Goal: Task Accomplishment & Management: Use online tool/utility

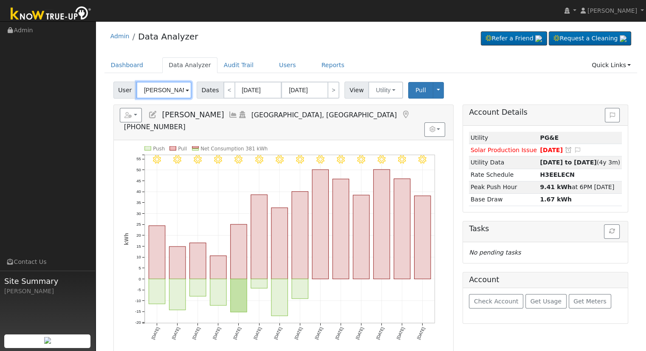
click at [167, 95] on input "Garrett Merlo" at bounding box center [163, 89] width 55 height 17
click at [166, 95] on input "Garrett Merlo" at bounding box center [163, 89] width 55 height 17
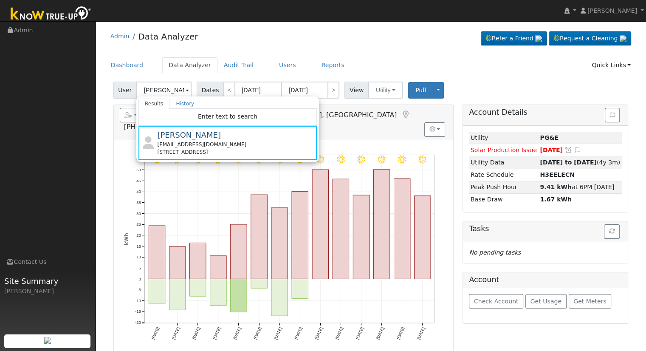
click at [381, 116] on h5 "Reports Scenario Health Check Energy Audit Account Timeline User Audit Trail In…" at bounding box center [283, 119] width 327 height 23
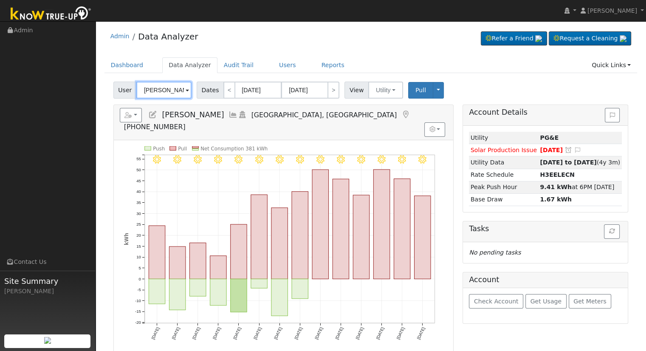
click at [160, 85] on input "Garrett Merlo" at bounding box center [163, 89] width 55 height 17
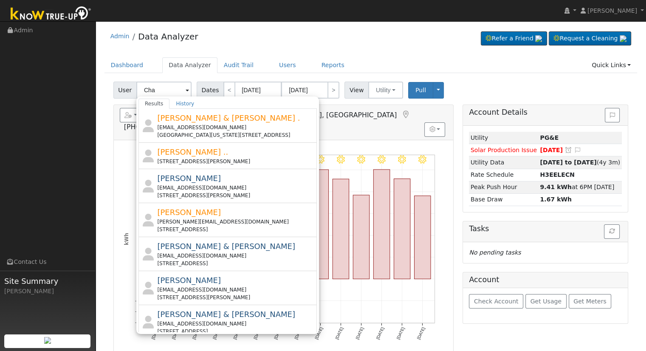
click at [415, 20] on nav "Allanah Young Allanah Young Profile My Company Help Center Terms Of Service See…" at bounding box center [323, 11] width 646 height 22
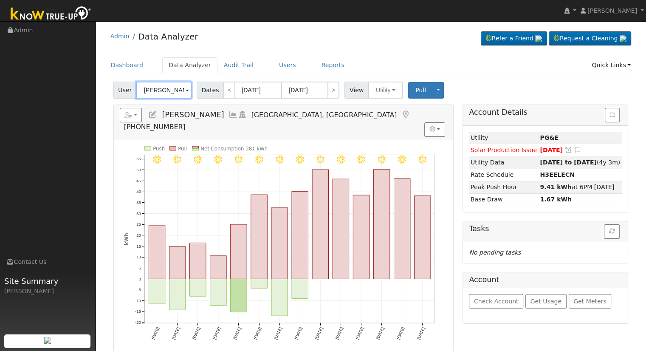
click at [176, 91] on input "Garrett Merlo" at bounding box center [163, 89] width 55 height 17
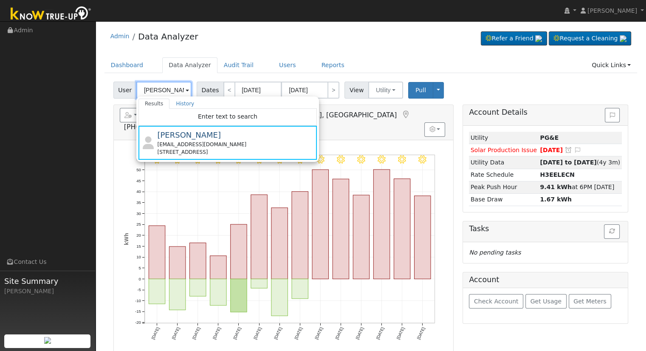
click at [175, 90] on input "Garrett Merlo" at bounding box center [163, 89] width 55 height 17
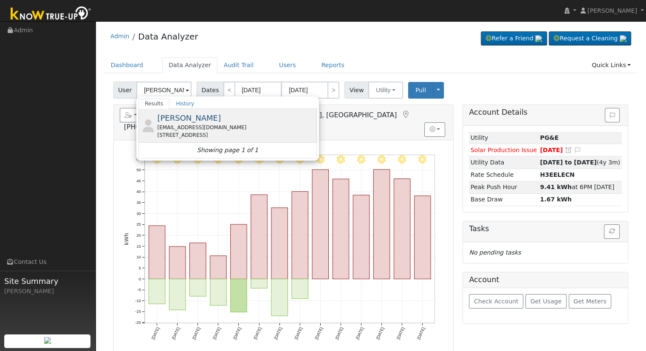
click at [198, 129] on div "bggbyrd@yahoo.com" at bounding box center [235, 128] width 157 height 8
type input "Linda Traynor"
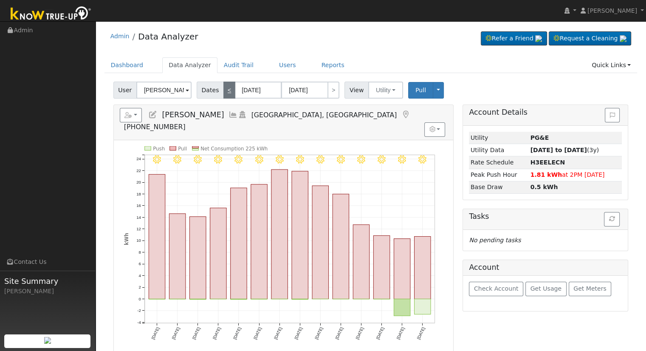
click at [226, 87] on link "<" at bounding box center [229, 89] width 12 height 17
type input "08/12/2025"
type input "08/25/2025"
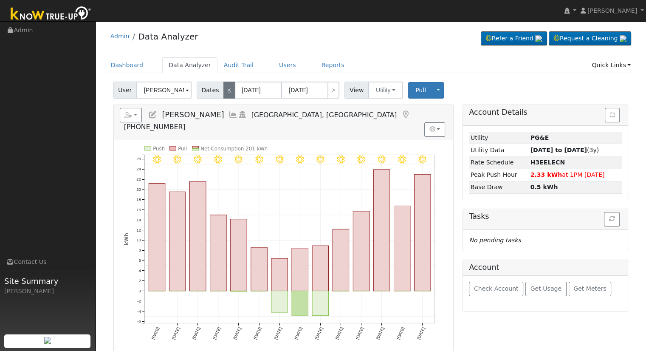
click at [226, 87] on link "<" at bounding box center [229, 89] width 12 height 17
type input "07/29/2025"
type input "08/11/2025"
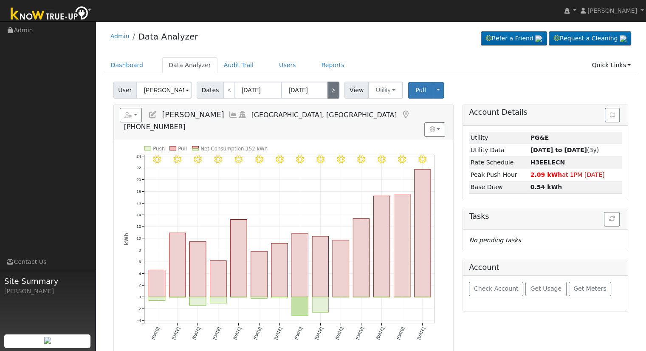
click at [329, 92] on link ">" at bounding box center [333, 89] width 12 height 17
type input "08/12/2025"
type input "08/25/2025"
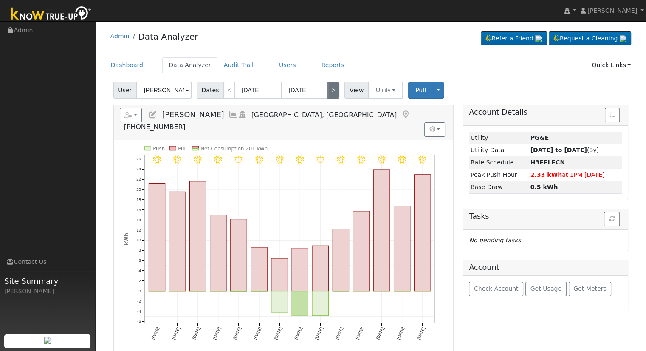
click at [329, 92] on link ">" at bounding box center [333, 89] width 12 height 17
type input "08/26/2025"
type input "09/08/2025"
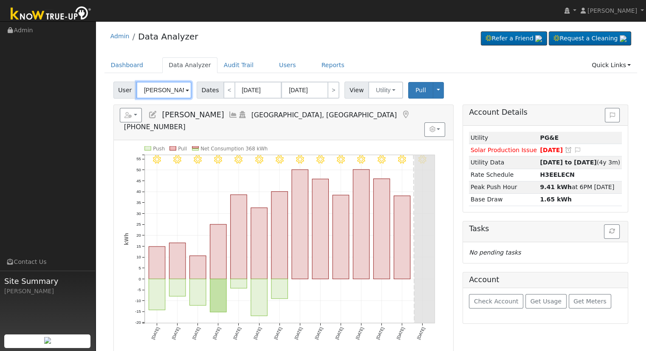
click at [161, 83] on input "[PERSON_NAME]" at bounding box center [163, 89] width 55 height 17
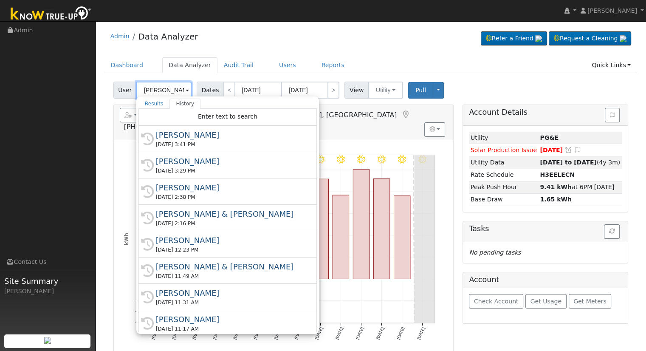
click at [161, 83] on input "[PERSON_NAME]" at bounding box center [163, 89] width 55 height 17
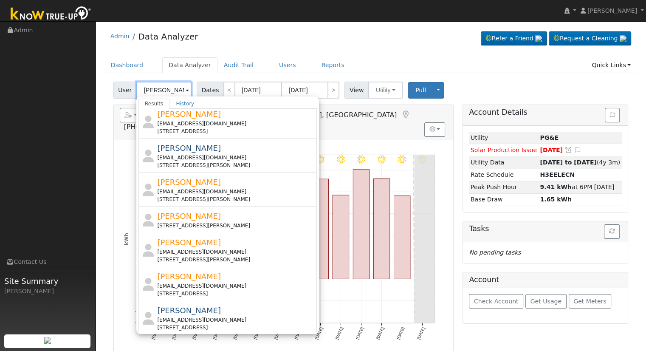
scroll to position [255, 0]
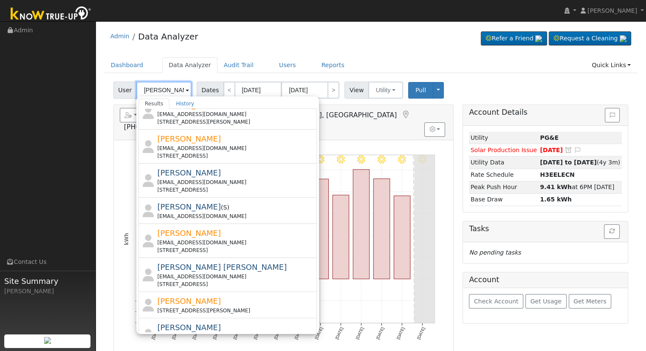
click at [143, 89] on input "Chavez" at bounding box center [163, 89] width 55 height 17
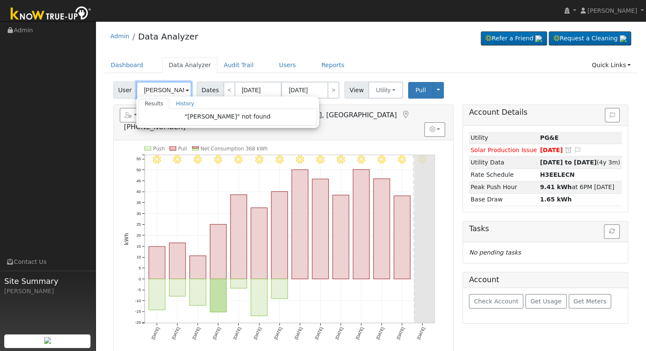
click at [173, 90] on input "Franciso Chavez" at bounding box center [163, 89] width 55 height 17
click at [167, 89] on input "Franciso Chavez" at bounding box center [163, 89] width 55 height 17
click at [168, 89] on input "Franciso Chavez" at bounding box center [163, 89] width 55 height 17
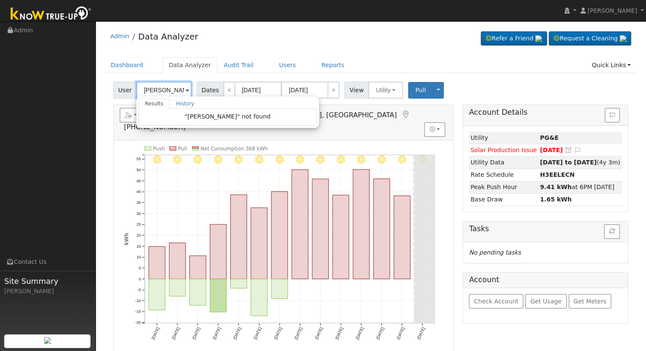
scroll to position [0, 4]
drag, startPoint x: 166, startPoint y: 89, endPoint x: 185, endPoint y: 91, distance: 18.8
click at [185, 91] on div "Franciso Chavez Results History "Franciso Chavez" not found Enter text to searc…" at bounding box center [163, 89] width 55 height 17
click at [162, 87] on input "Franciso Chavez" at bounding box center [163, 89] width 55 height 17
click at [162, 89] on input "Franciso Chavez" at bounding box center [163, 89] width 55 height 17
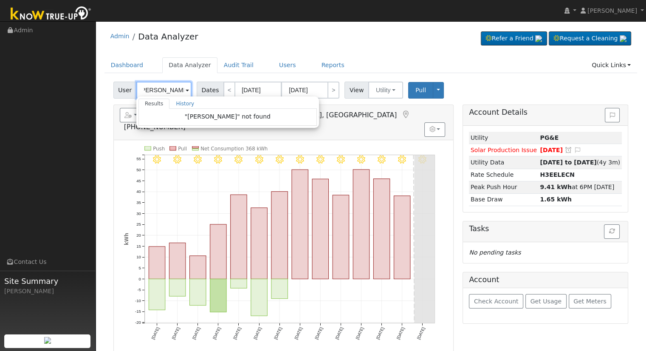
scroll to position [0, 0]
drag, startPoint x: 163, startPoint y: 89, endPoint x: 140, endPoint y: 90, distance: 23.0
click at [140, 90] on input "Franciso Chavez" at bounding box center [163, 89] width 55 height 17
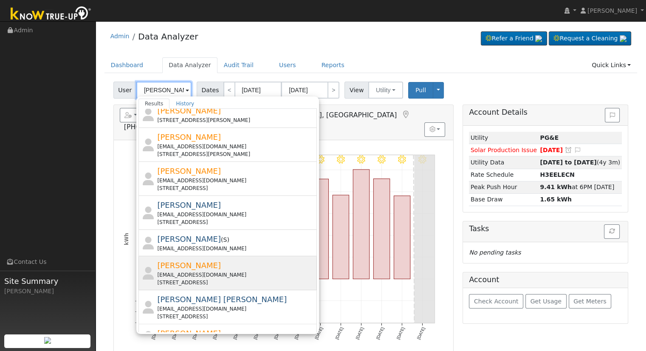
scroll to position [170, 0]
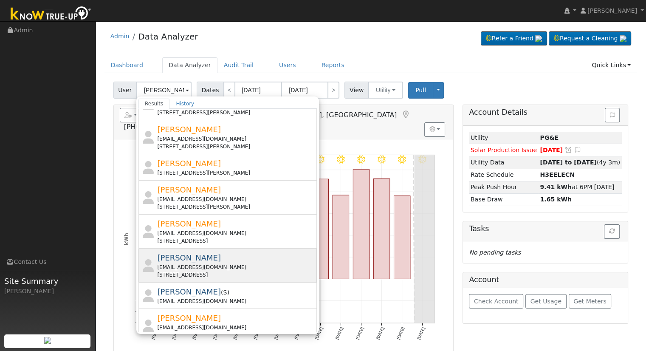
click at [233, 263] on div "fjchavez1@yahoo.com" at bounding box center [235, 267] width 157 height 8
type input "Francisco Chavez"
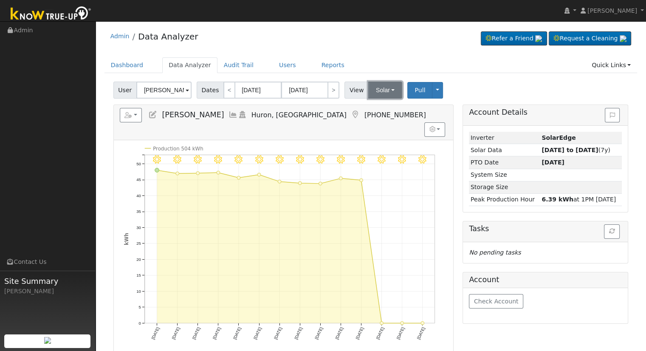
click at [385, 87] on button "Solar" at bounding box center [385, 89] width 34 height 17
click at [387, 109] on link "Utility" at bounding box center [395, 109] width 59 height 12
click at [376, 94] on button "Solar" at bounding box center [385, 89] width 34 height 17
click at [392, 107] on link "Utility" at bounding box center [395, 109] width 59 height 12
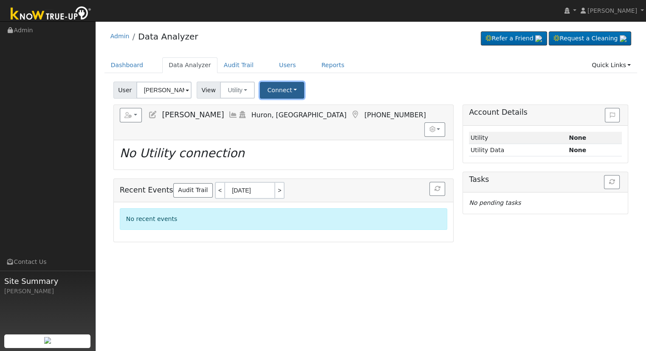
click at [277, 93] on button "Connect" at bounding box center [282, 90] width 44 height 17
click at [291, 108] on link "Select a Provider" at bounding box center [293, 109] width 66 height 12
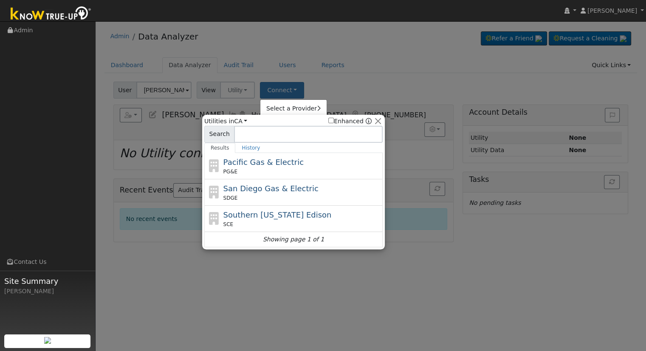
click at [258, 168] on div "PG&E" at bounding box center [301, 172] width 157 height 8
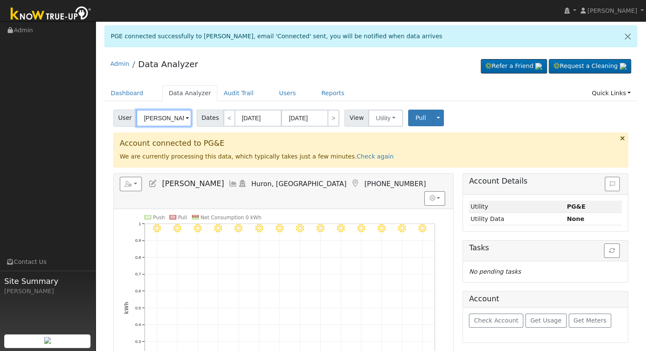
click at [160, 119] on input "[PERSON_NAME]" at bounding box center [163, 117] width 55 height 17
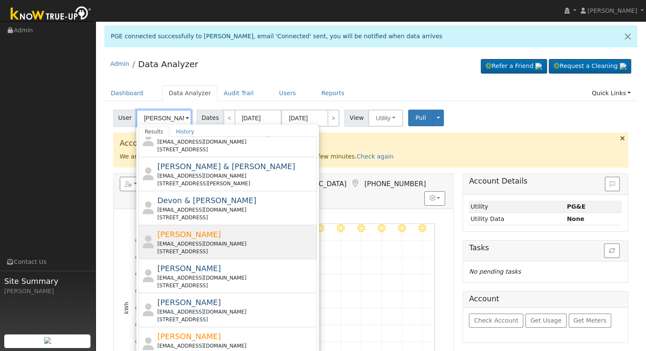
scroll to position [127, 0]
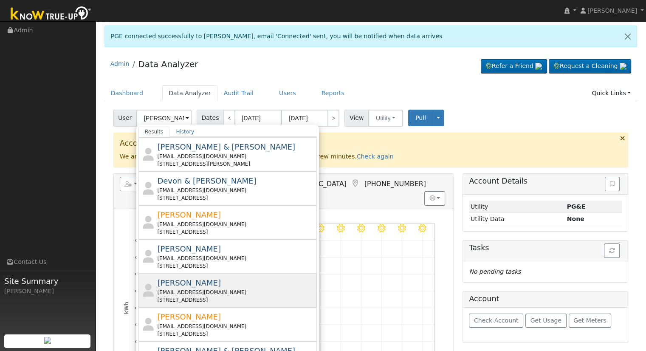
click at [209, 299] on div "50804 Westview Way, Oakhurst, CA 93644" at bounding box center [235, 300] width 157 height 8
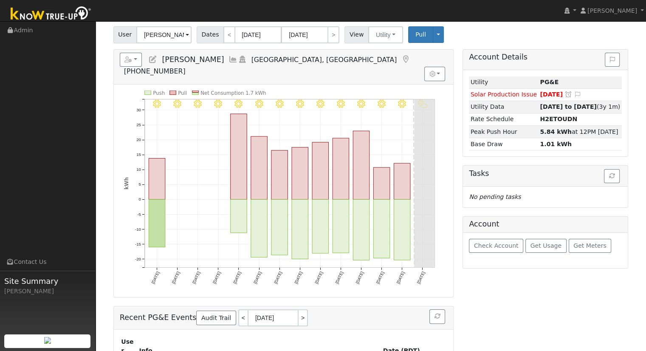
scroll to position [85, 0]
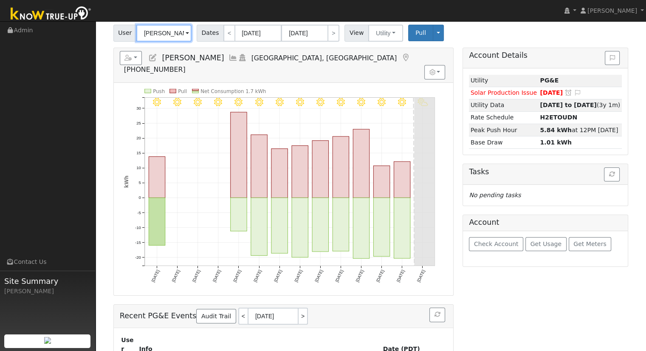
click at [173, 30] on input "Michael Morris" at bounding box center [163, 33] width 55 height 17
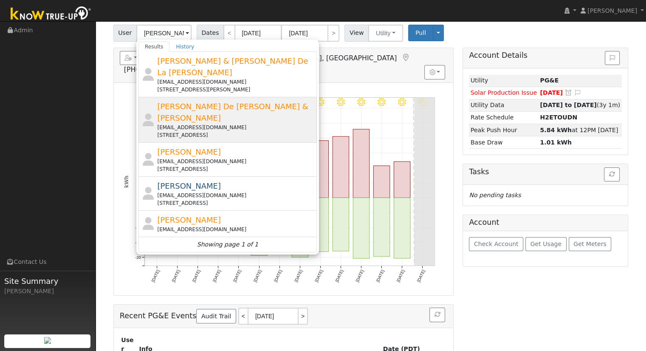
click at [272, 101] on div "Gloria De La Cruz-Pulido & Frank Pulido gdelacruzpulido@gmail.com 2442 South Si…" at bounding box center [235, 120] width 157 height 38
type input "Gloria De La Cruz-Pulido & Frank Pulido"
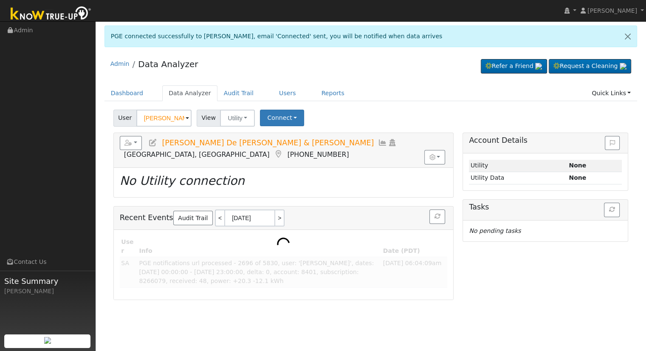
scroll to position [0, 0]
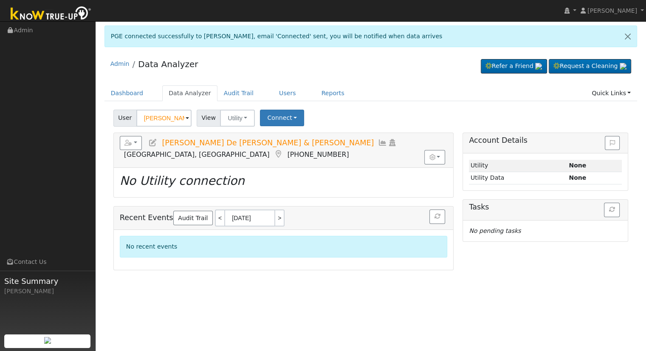
click at [150, 140] on icon at bounding box center [152, 143] width 9 height 8
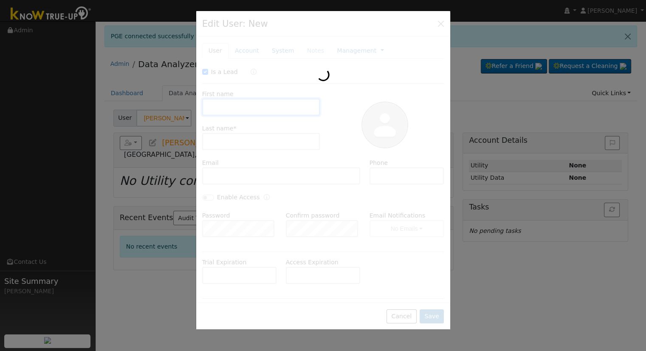
checkbox input "true"
type input "Gloria"
type input "De La Cruz-Pulido & Frank Pulido"
type input "gdelacruzpulido@gmail.com"
type input "(559) 930-0321"
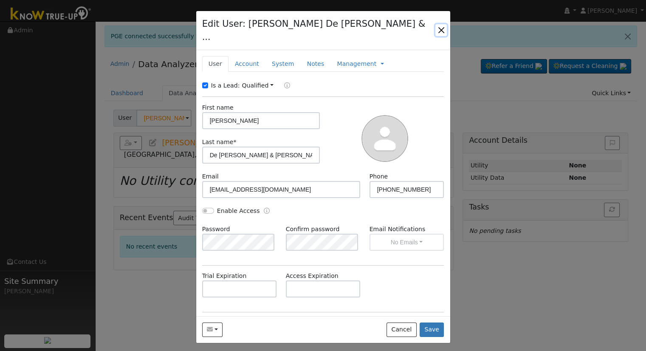
click at [442, 25] on button "button" at bounding box center [441, 30] width 12 height 12
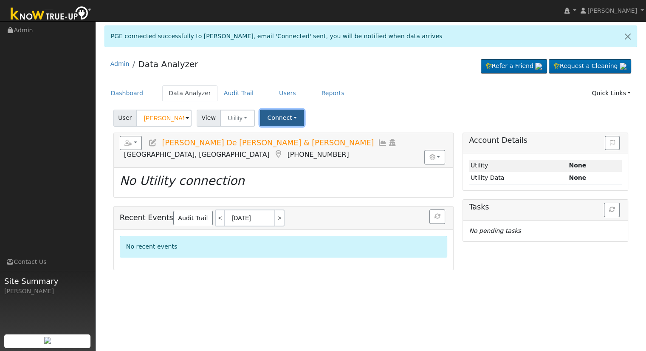
click at [274, 118] on button "Connect" at bounding box center [282, 117] width 44 height 17
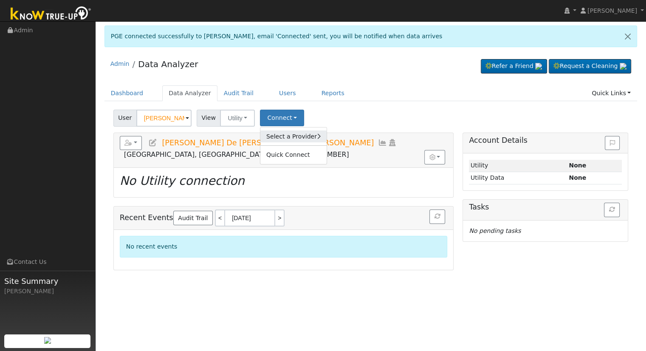
click at [299, 137] on link "Select a Provider" at bounding box center [293, 136] width 66 height 12
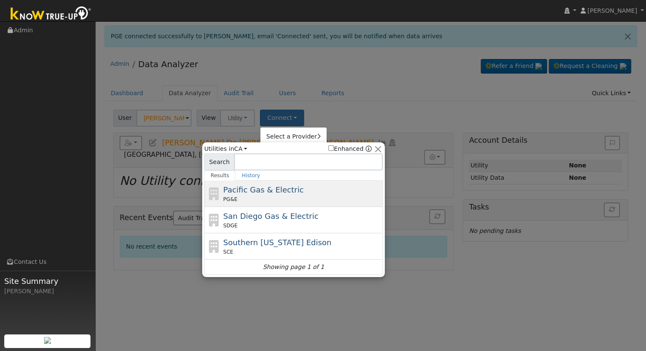
click at [267, 196] on div "PG&E" at bounding box center [301, 199] width 157 height 8
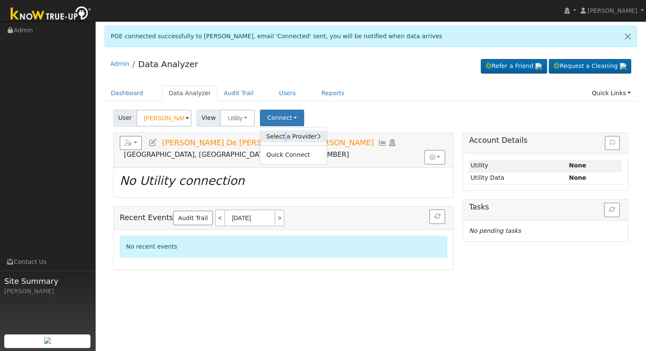
click at [278, 135] on link "Select a Provider" at bounding box center [293, 136] width 66 height 12
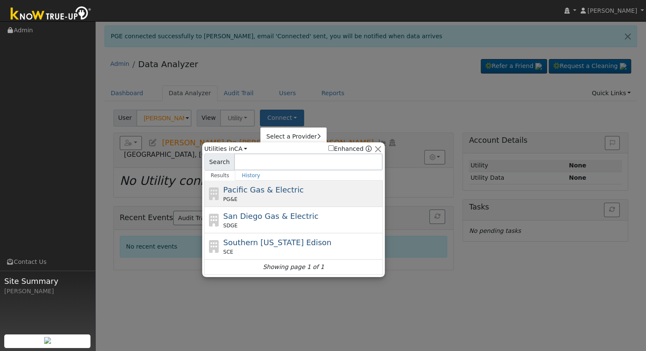
click at [286, 185] on div "Pacific Gas & Electric PG&E" at bounding box center [301, 193] width 157 height 19
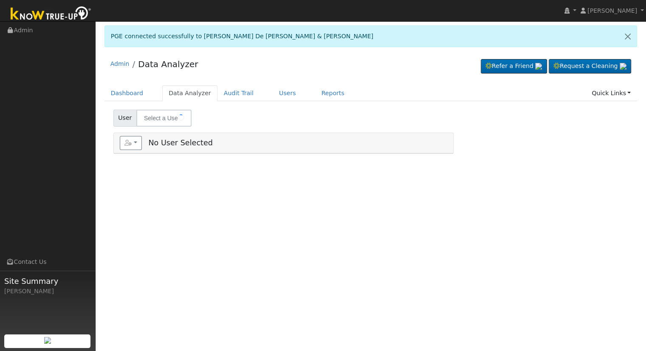
type input "[PERSON_NAME] De [PERSON_NAME] & [PERSON_NAME]"
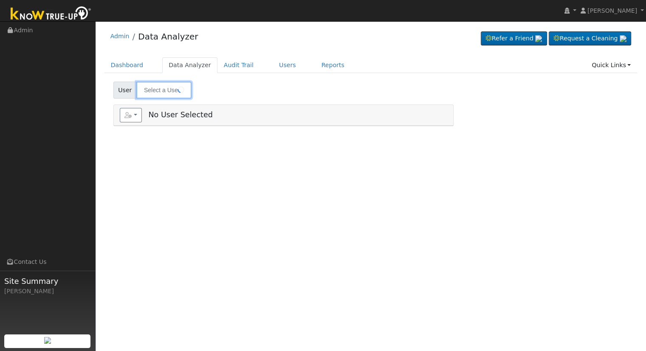
type input "[PERSON_NAME] De [PERSON_NAME] & [PERSON_NAME]"
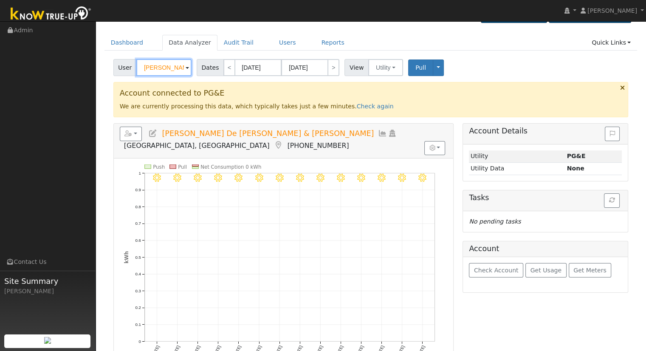
scroll to position [42, 0]
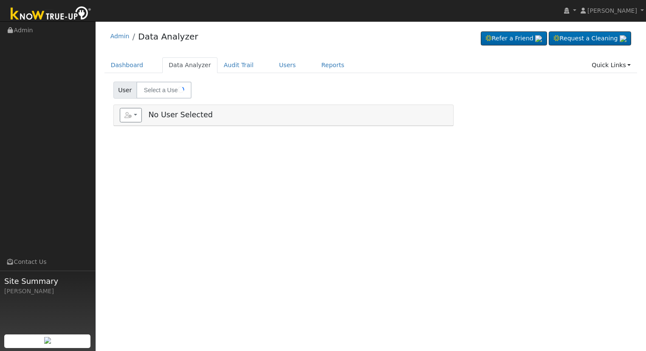
type input "[PERSON_NAME] De [PERSON_NAME] & [PERSON_NAME]"
